Goal: Task Accomplishment & Management: Use online tool/utility

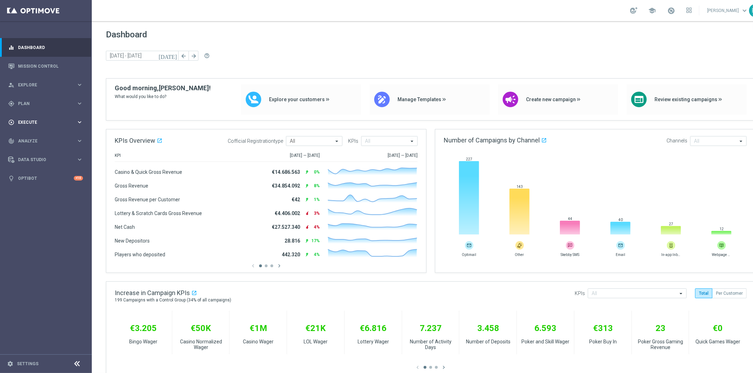
click at [28, 118] on div "play_circle_outline Execute keyboard_arrow_right" at bounding box center [45, 122] width 91 height 19
click at [46, 133] on div "Campaign Builder" at bounding box center [54, 137] width 73 height 11
click at [27, 118] on div "play_circle_outline Execute keyboard_arrow_right" at bounding box center [45, 122] width 91 height 19
click at [20, 100] on div "gps_fixed Plan keyboard_arrow_right" at bounding box center [45, 103] width 91 height 19
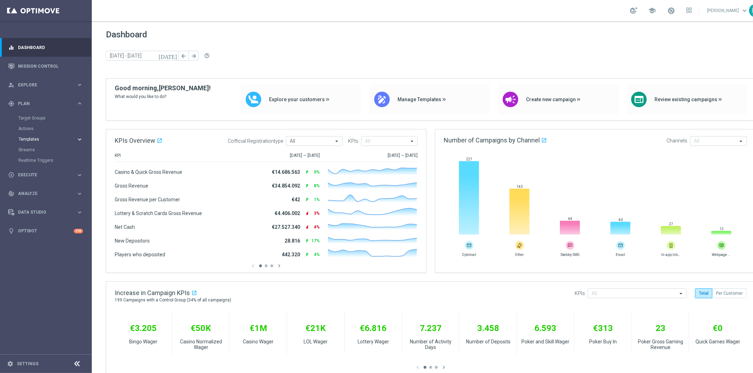
click at [35, 137] on button "Templates keyboard_arrow_right" at bounding box center [50, 140] width 65 height 6
click at [38, 148] on link "Optimail" at bounding box center [48, 150] width 52 height 6
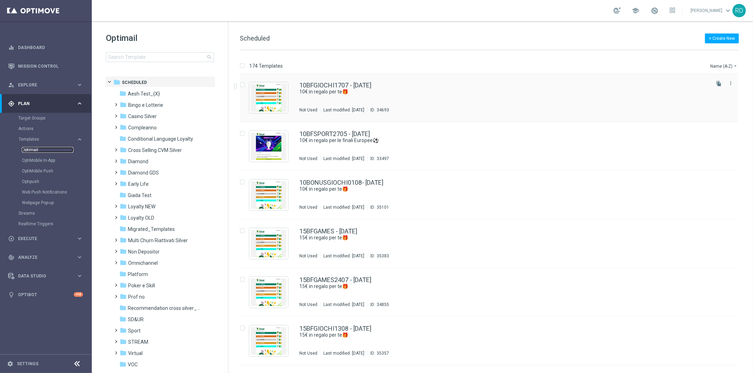
scroll to position [274, 0]
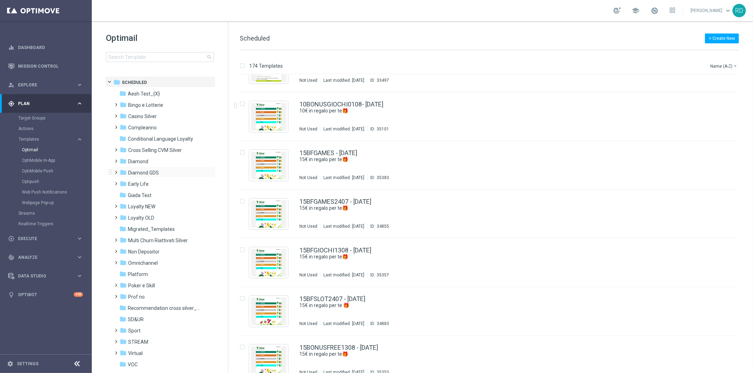
click at [115, 171] on span at bounding box center [114, 169] width 3 height 3
click at [144, 193] on span "Casino Diamond" at bounding box center [153, 195] width 36 height 6
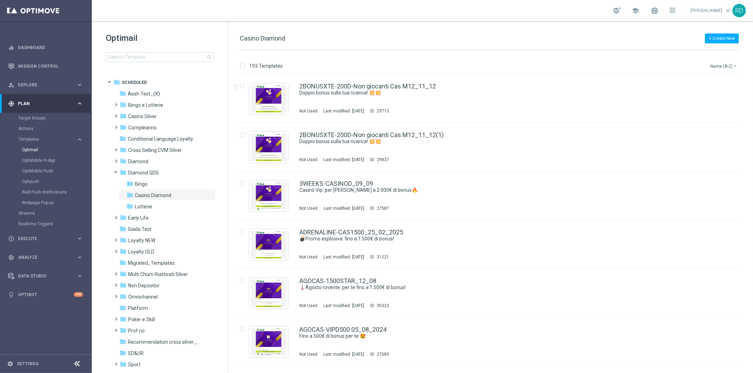
click at [725, 67] on button "Name (A-Z) arrow_drop_down" at bounding box center [723, 66] width 29 height 8
click at [725, 95] on span "Date Modified (Newest)" at bounding box center [711, 97] width 47 height 5
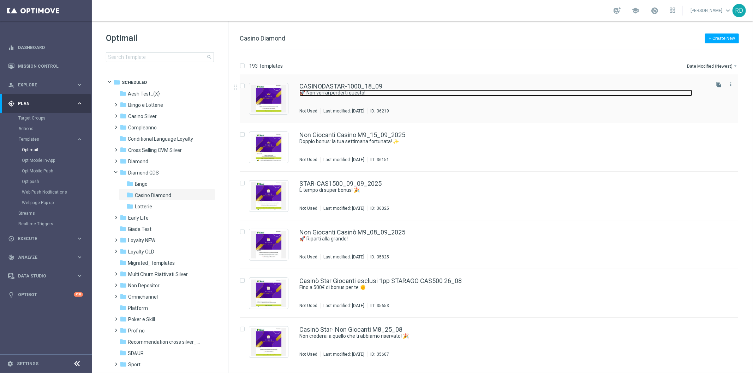
click at [335, 94] on link "🚀 Non vorrai perderti questo!" at bounding box center [495, 93] width 393 height 7
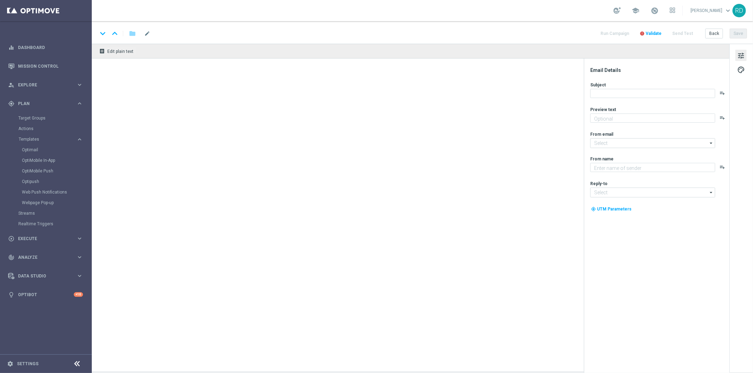
type textarea "Super bonus in arrivo: per [PERSON_NAME] a 1.000€! 🤩"
type input "[EMAIL_ADDRESS][DOMAIN_NAME]"
type textarea "Sisal Vip"
type input "[EMAIL_ADDRESS][DOMAIN_NAME]"
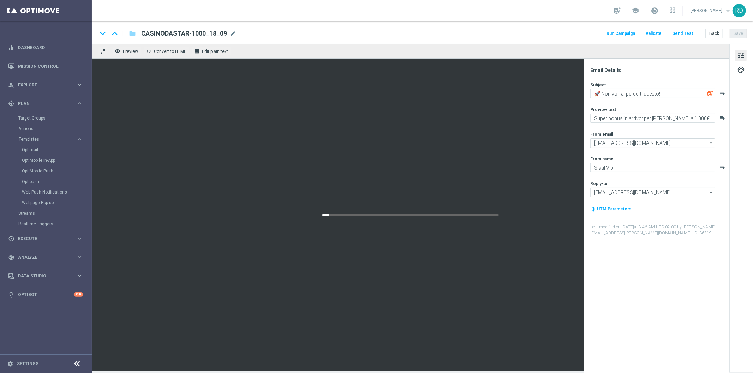
click at [214, 30] on span "CASINODASTAR-1000_18_09" at bounding box center [184, 33] width 86 height 8
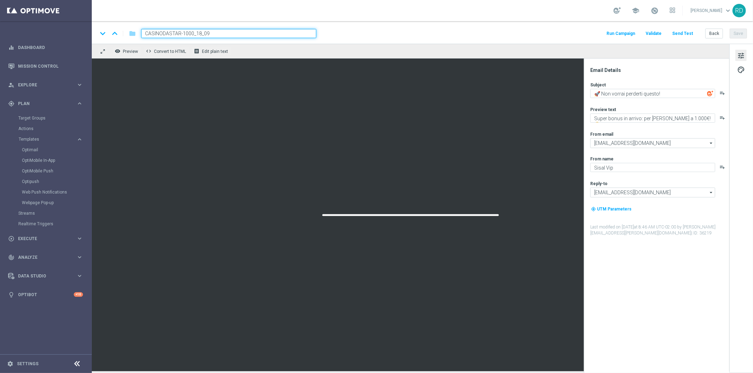
click at [202, 34] on input "CASINODASTAR-1000_18_09" at bounding box center [228, 33] width 175 height 9
click at [200, 34] on input "CASINODASTAR-1000_18_09" at bounding box center [228, 33] width 175 height 9
type input "CASINODASTAR-1000_19_09"
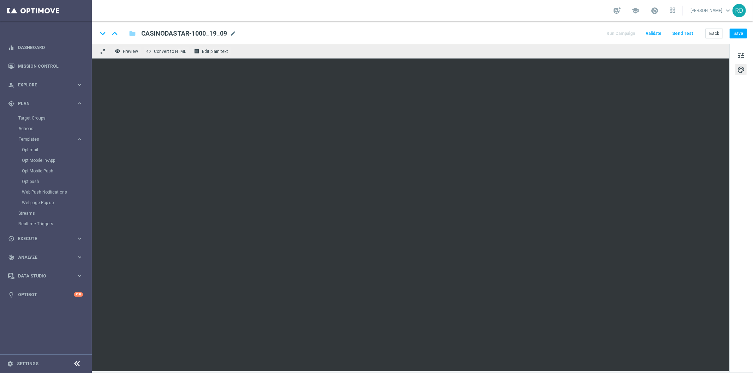
click at [750, 51] on div "tune palette" at bounding box center [741, 208] width 24 height 329
click at [745, 52] on button "tune" at bounding box center [740, 55] width 11 height 11
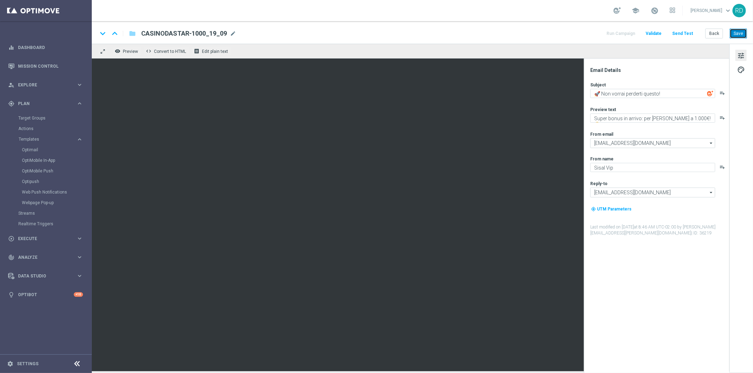
click at [736, 35] on button "Save" at bounding box center [737, 34] width 17 height 10
